Goal: Task Accomplishment & Management: Use online tool/utility

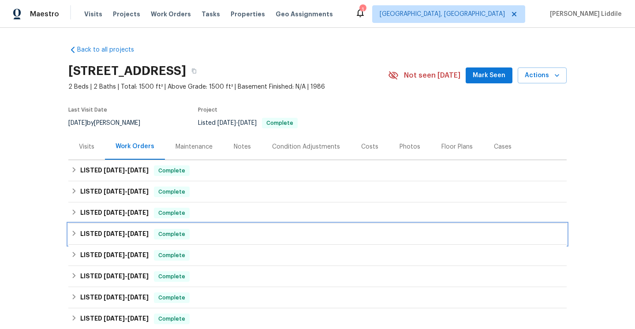
click at [181, 231] on span "Complete" at bounding box center [172, 234] width 34 height 9
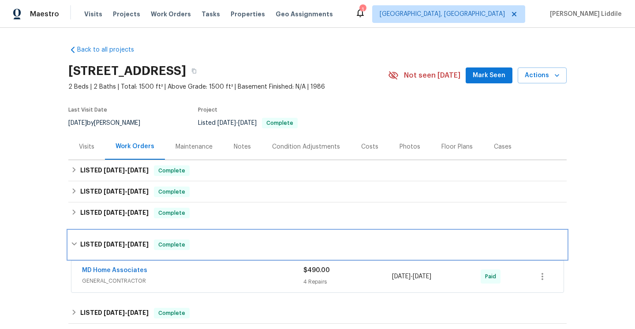
click at [190, 246] on div "LISTED 1/29/25 - 2/7/25 Complete" at bounding box center [317, 244] width 493 height 11
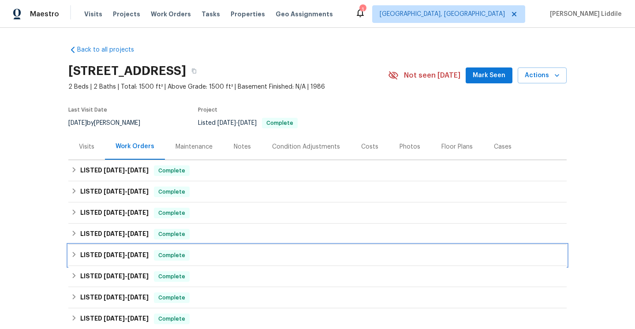
click at [192, 258] on div "LISTED 9/5/24 - 11/22/24 Complete" at bounding box center [317, 255] width 493 height 11
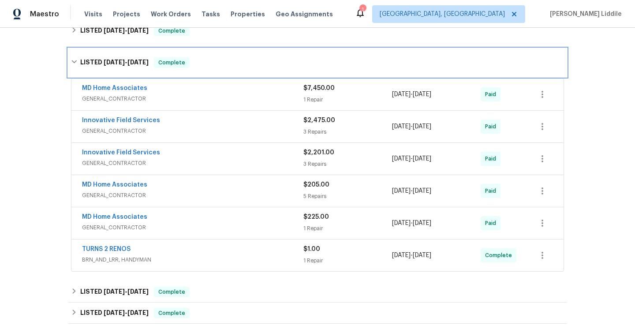
scroll to position [228, 0]
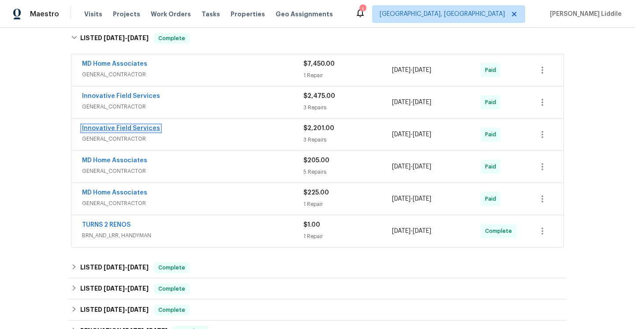
click at [112, 125] on link "Innovative Field Services" at bounding box center [121, 128] width 78 height 6
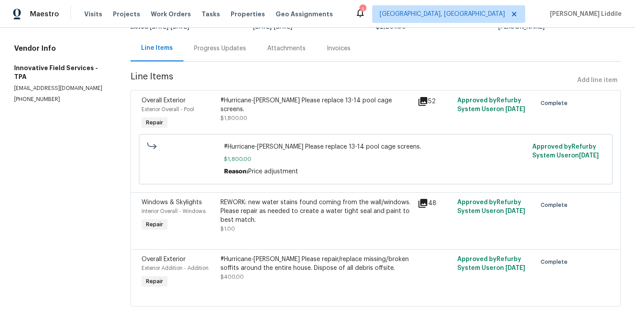
scroll to position [82, 0]
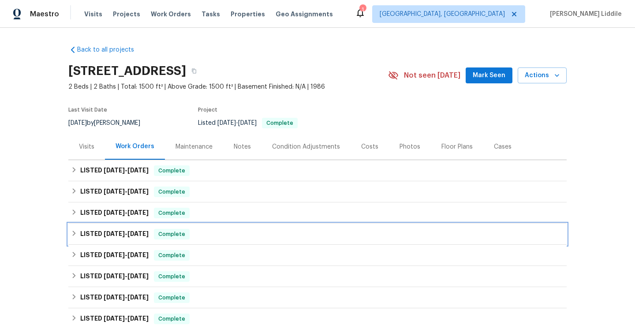
click at [143, 231] on span "[DATE]" at bounding box center [137, 234] width 21 height 6
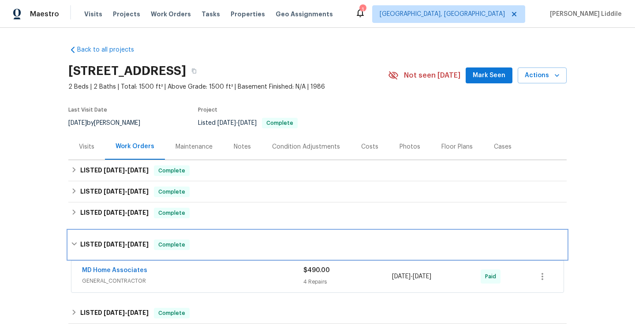
scroll to position [0, 0]
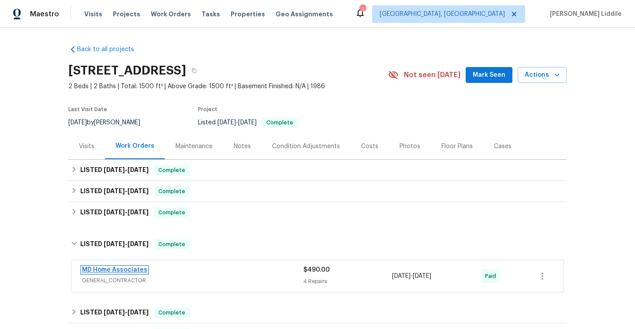
click at [125, 269] on link "MD Home Associates" at bounding box center [114, 270] width 65 height 6
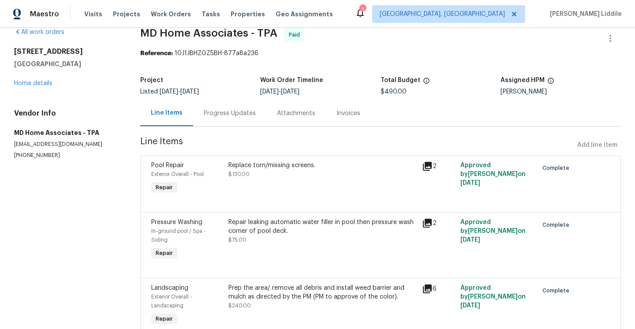
scroll to position [14, 0]
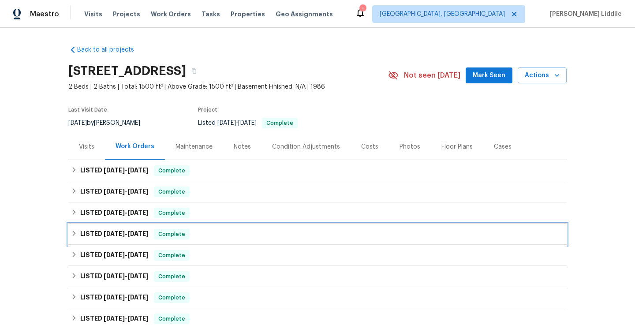
click at [208, 236] on div "LISTED [DATE] - [DATE] Complete" at bounding box center [317, 234] width 493 height 11
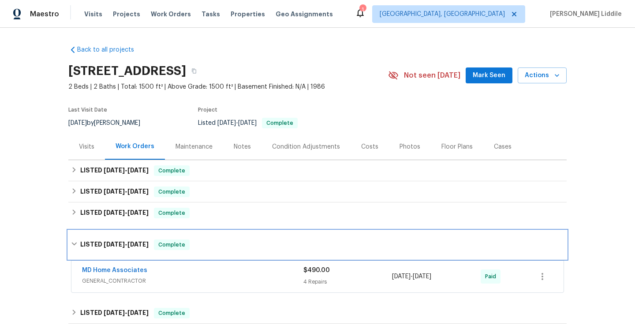
click at [208, 236] on div "LISTED [DATE] - [DATE] Complete" at bounding box center [317, 245] width 498 height 28
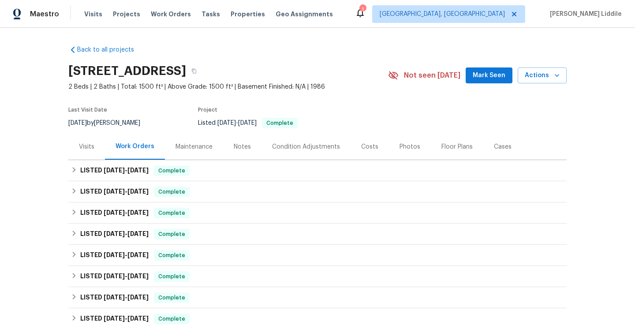
click at [497, 143] on div "Cases" at bounding box center [503, 146] width 18 height 9
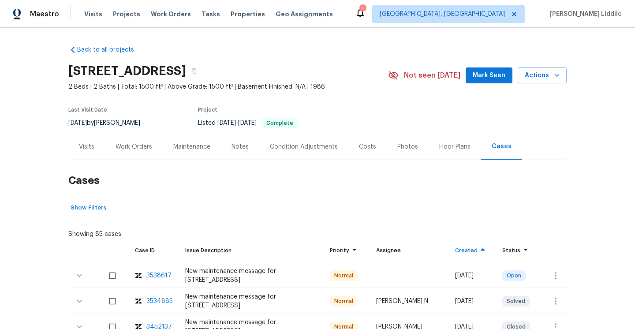
scroll to position [6, 0]
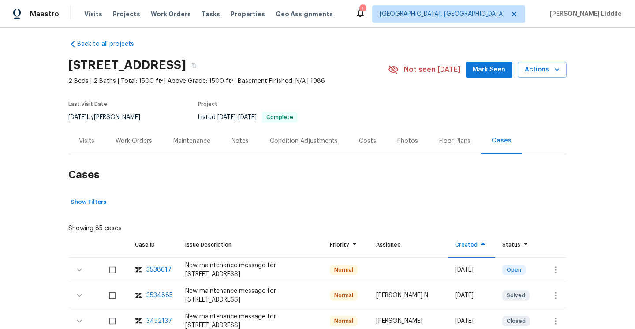
click at [240, 140] on div "Notes" at bounding box center [239, 141] width 17 height 9
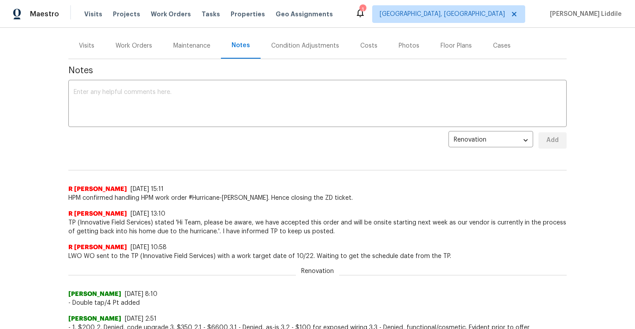
scroll to position [102, 0]
click at [145, 49] on div "Work Orders" at bounding box center [134, 44] width 58 height 26
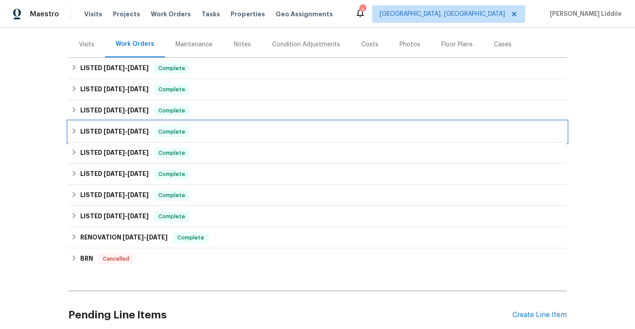
click at [74, 134] on div "LISTED 1/29/25 - 2/7/25 Complete" at bounding box center [317, 132] width 493 height 11
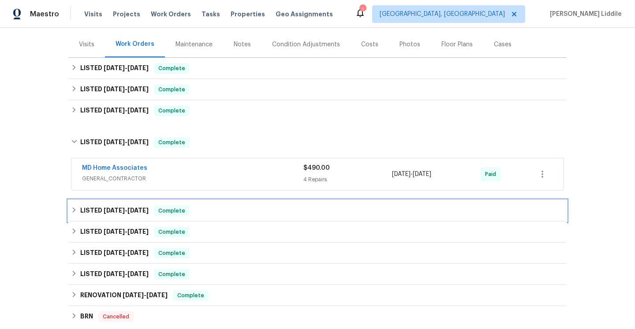
click at [76, 211] on icon at bounding box center [74, 210] width 6 height 6
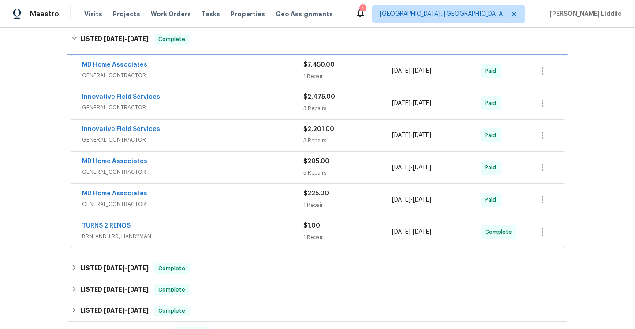
scroll to position [291, 0]
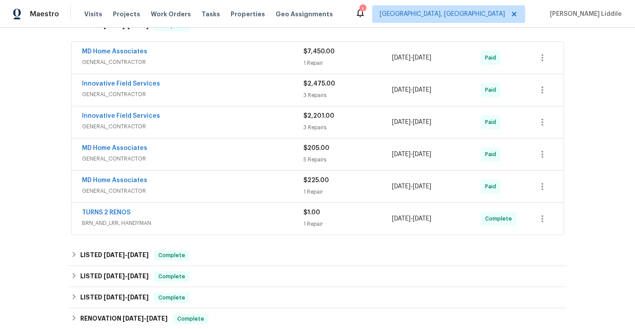
click at [102, 175] on div "MD Home Associates GENERAL_CONTRACTOR $225.00 1 Repair 9/30/2024 - 10/3/2024 Pa…" at bounding box center [317, 187] width 492 height 32
click at [106, 183] on link "MD Home Associates" at bounding box center [114, 180] width 65 height 6
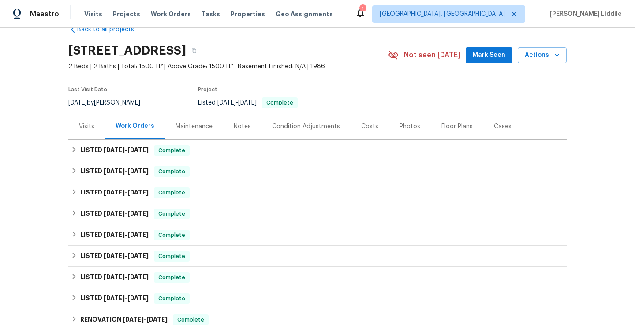
scroll to position [20, 0]
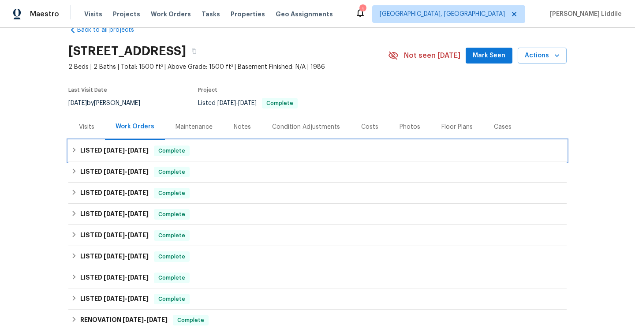
click at [131, 154] on h6 "LISTED 9/18/25 - 9/19/25" at bounding box center [114, 150] width 68 height 11
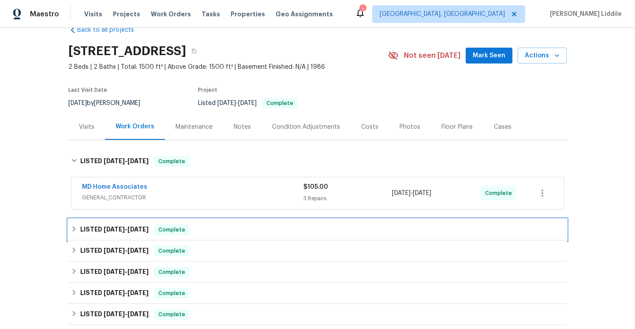
click at [138, 233] on h6 "LISTED 8/27/25 - 9/4/25" at bounding box center [114, 229] width 68 height 11
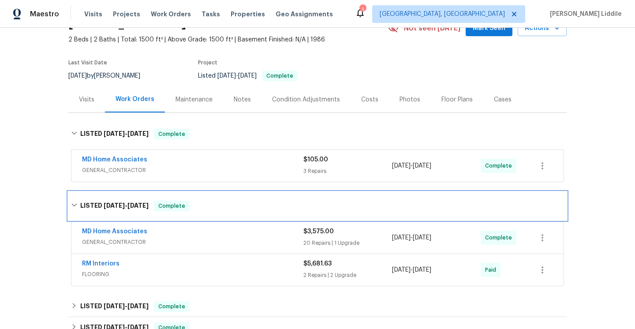
scroll to position [69, 0]
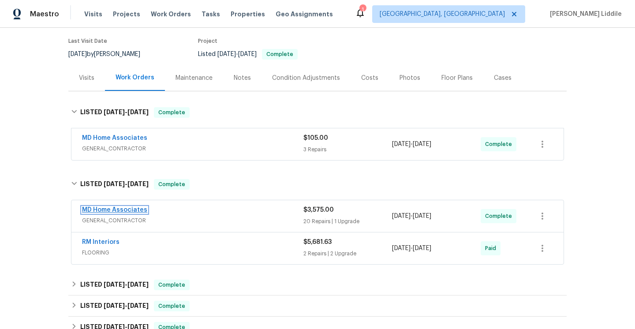
click at [131, 212] on link "MD Home Associates" at bounding box center [114, 210] width 65 height 6
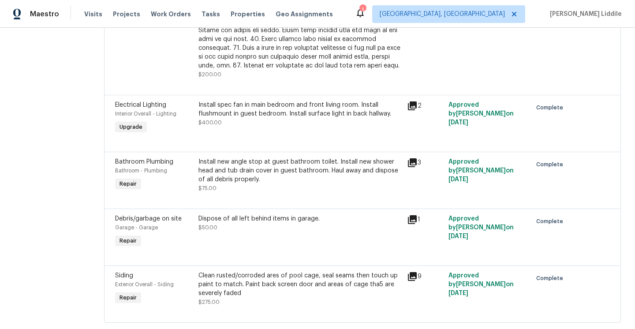
scroll to position [1532, 0]
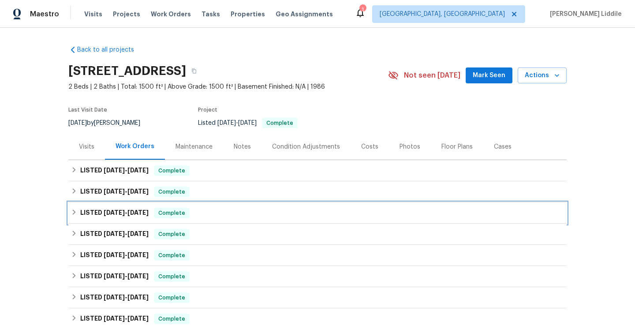
click at [102, 214] on h6 "LISTED [DATE] - [DATE]" at bounding box center [114, 213] width 68 height 11
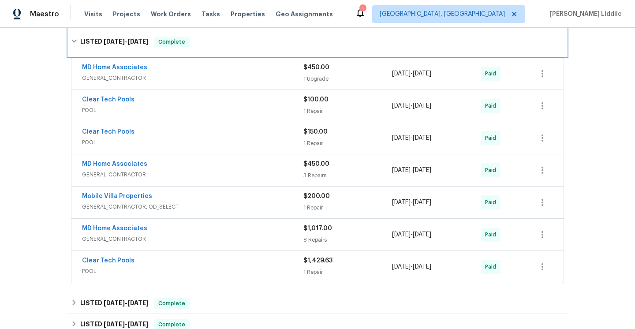
scroll to position [183, 0]
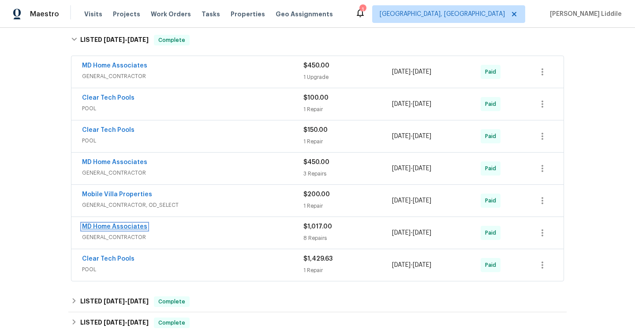
click at [115, 229] on link "MD Home Associates" at bounding box center [114, 227] width 65 height 6
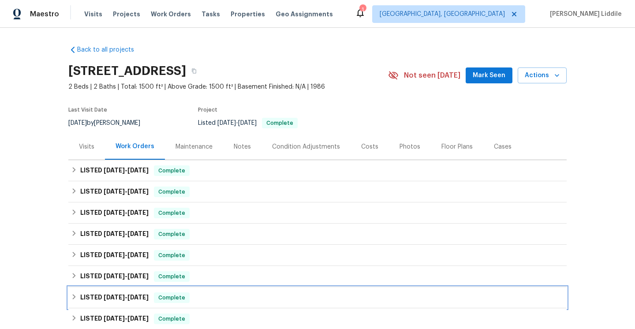
click at [75, 297] on icon at bounding box center [74, 296] width 3 height 5
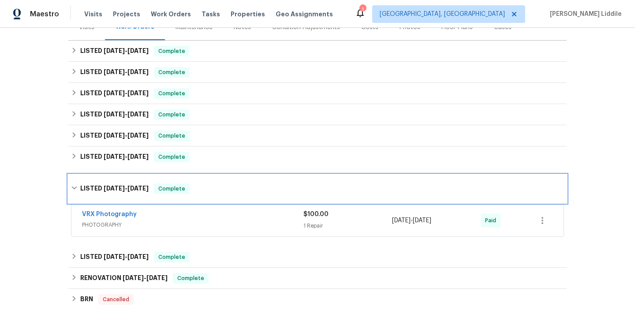
scroll to position [123, 0]
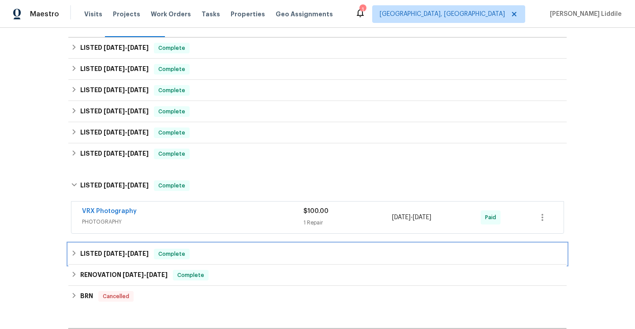
click at [75, 256] on icon at bounding box center [74, 253] width 6 height 6
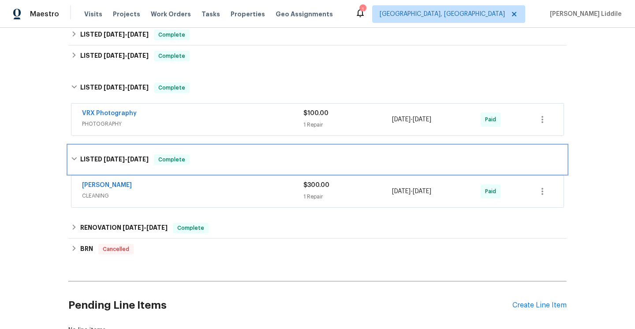
scroll to position [224, 0]
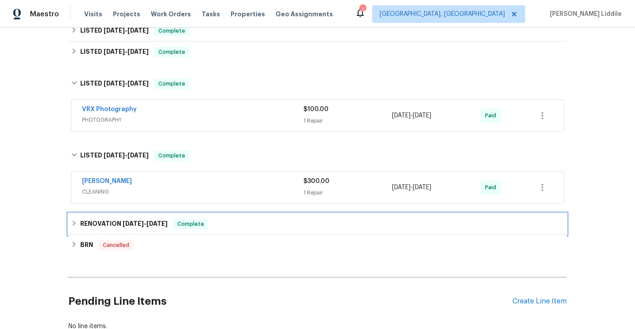
click at [73, 223] on icon at bounding box center [74, 223] width 6 height 6
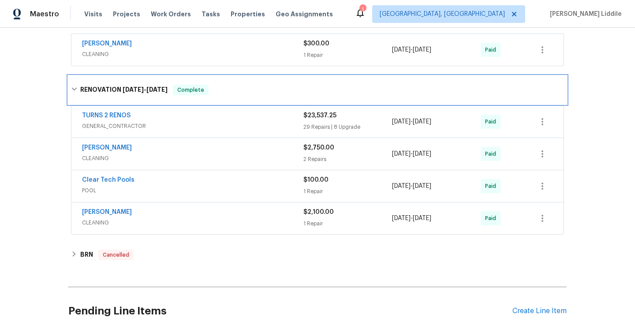
scroll to position [360, 0]
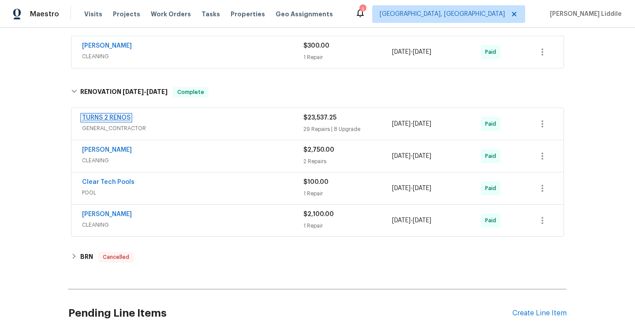
click at [119, 115] on link "TURNS 2 RENOS" at bounding box center [106, 118] width 48 height 6
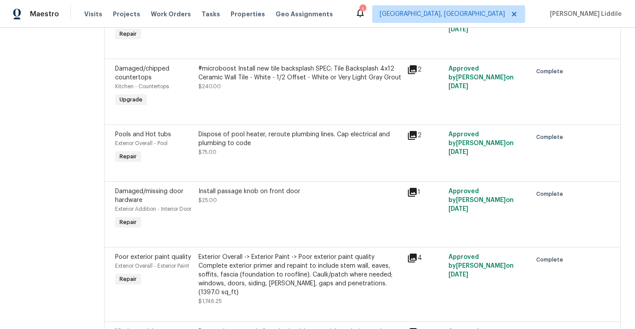
scroll to position [1966, 0]
